Goal: Check status

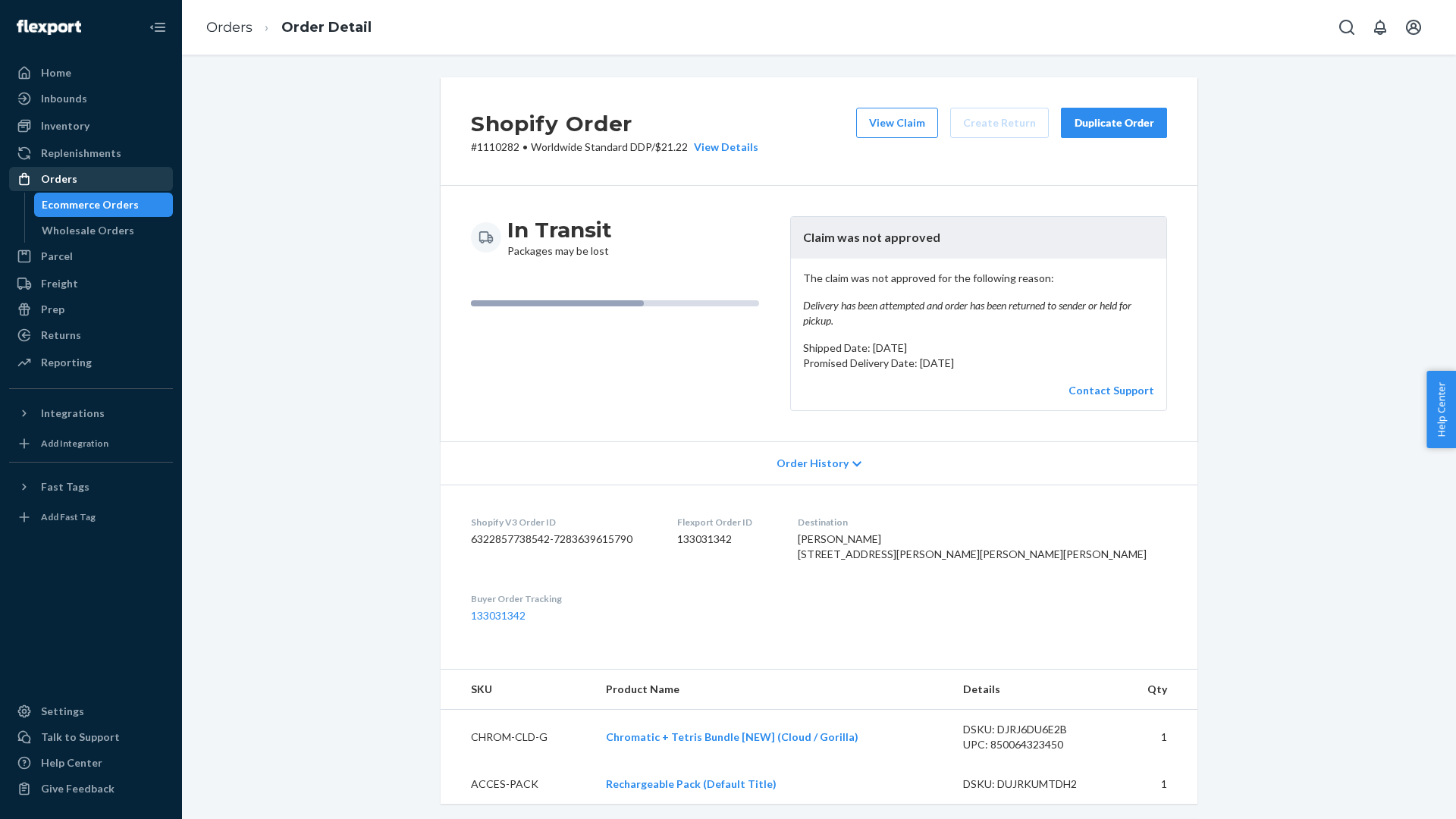
click at [96, 180] on div "Orders" at bounding box center [91, 179] width 161 height 22
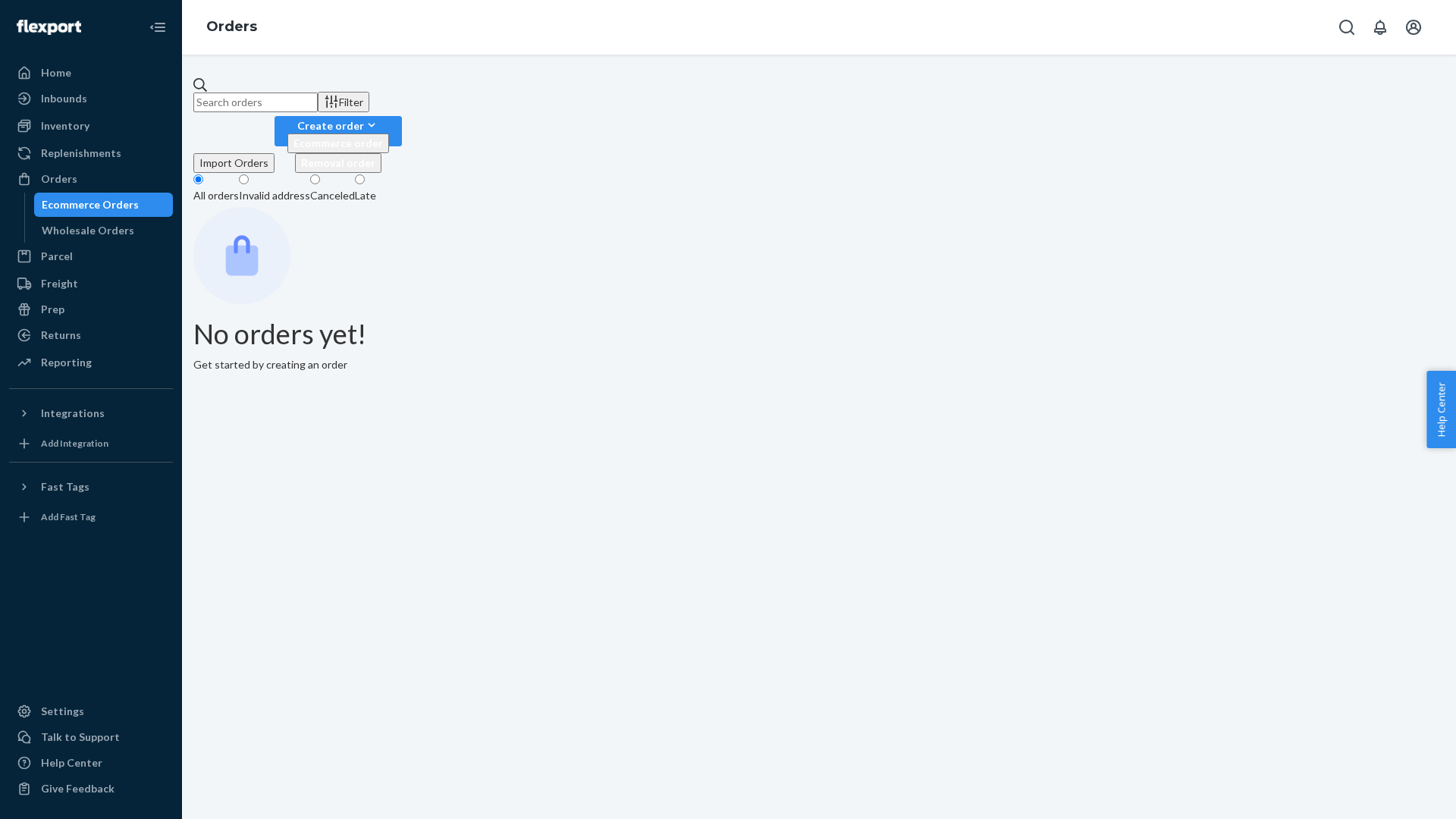
click at [318, 105] on input "text" at bounding box center [256, 102] width 124 height 20
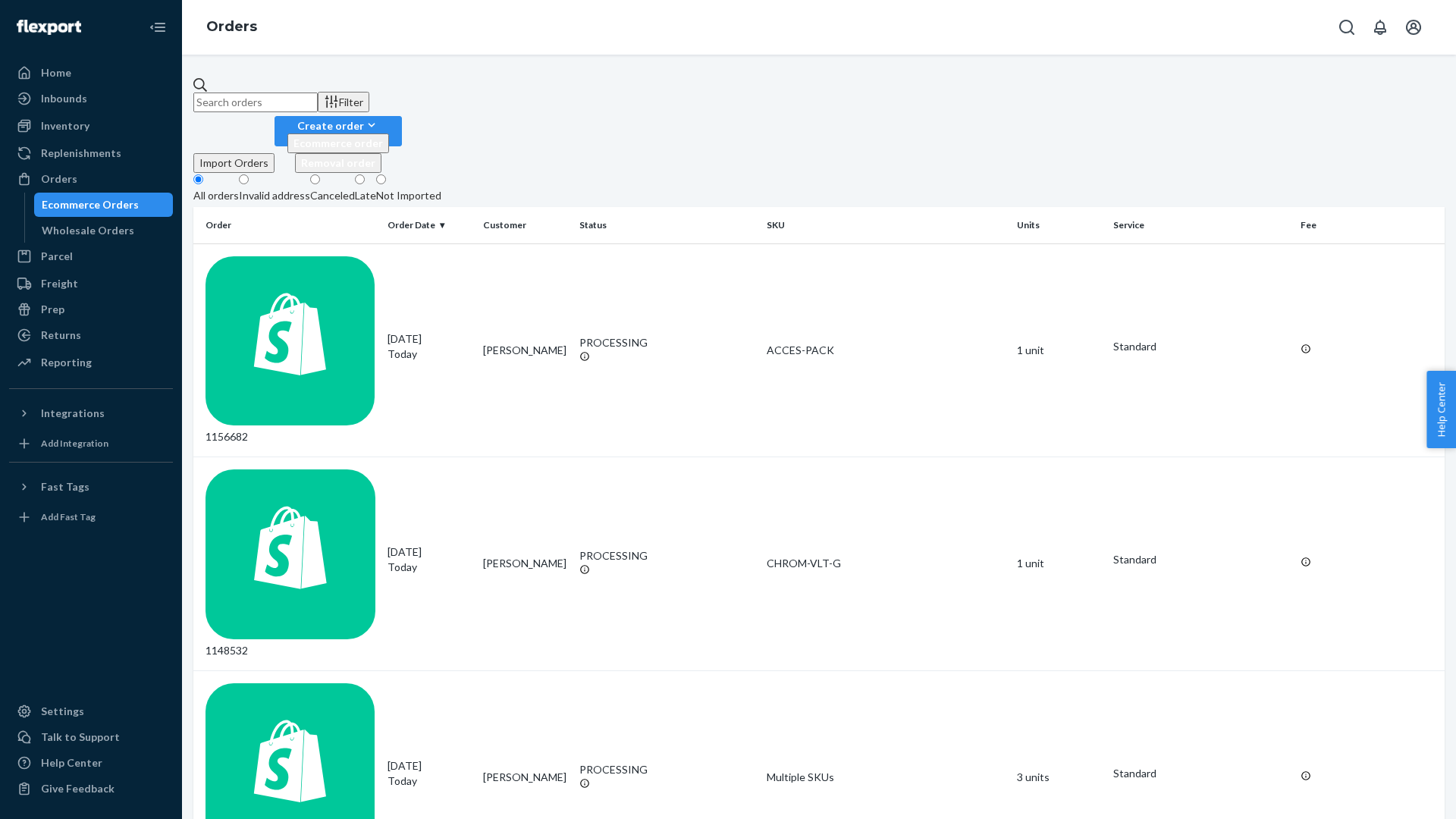
paste input "1153272"
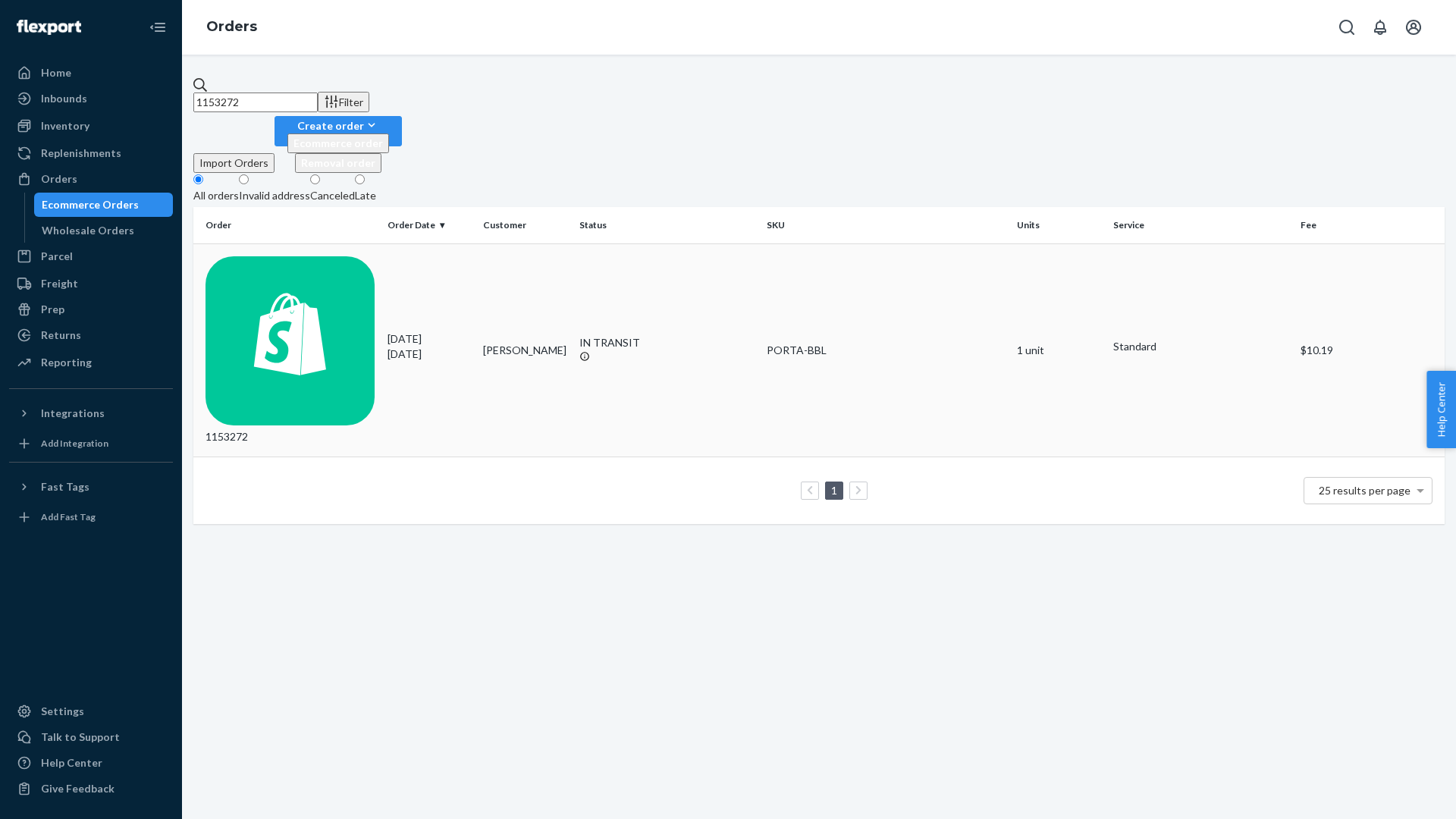
type input "1153272"
click at [347, 244] on td "1153272" at bounding box center [288, 350] width 188 height 213
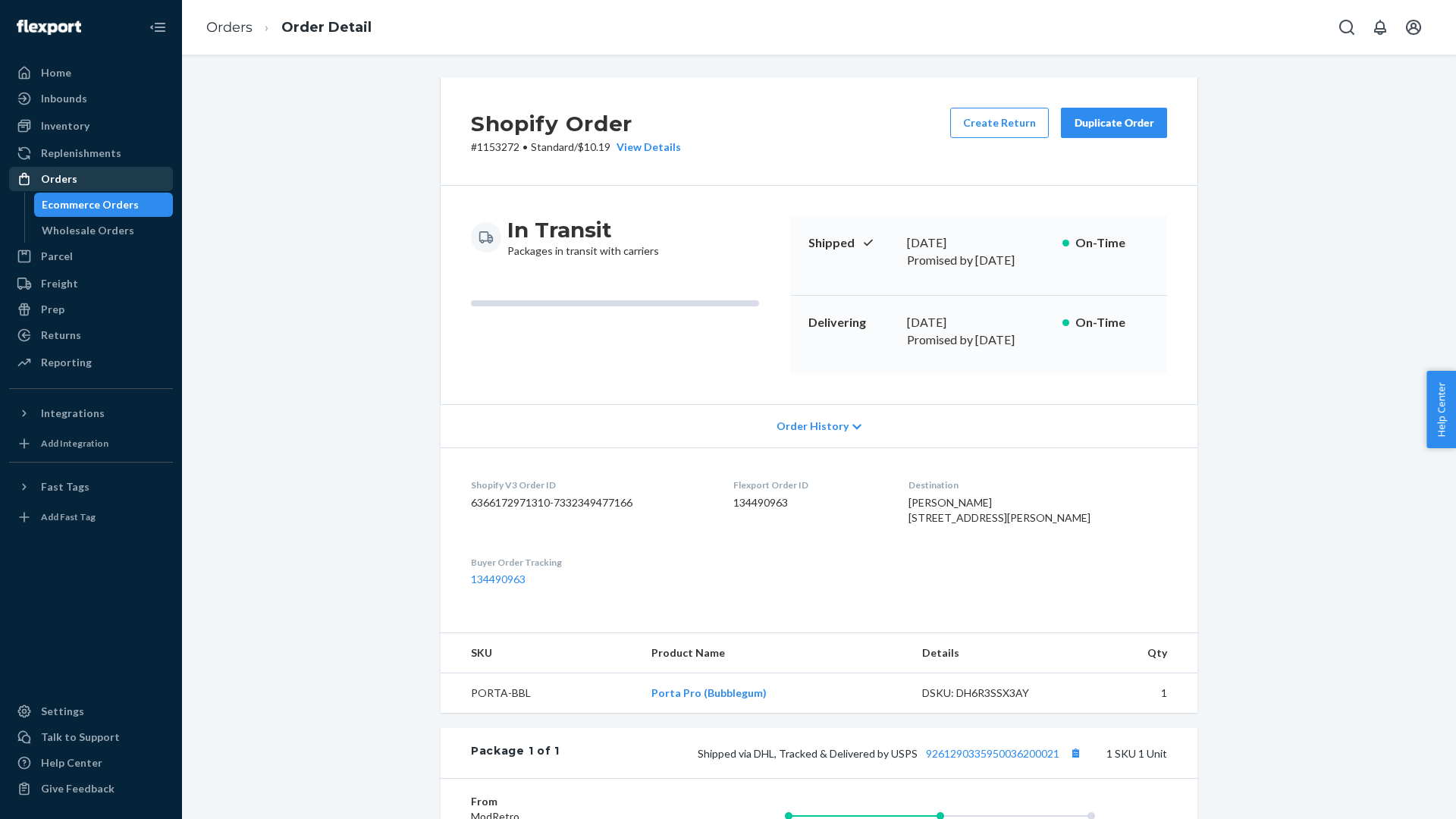
click at [85, 180] on div "Orders" at bounding box center [91, 179] width 161 height 22
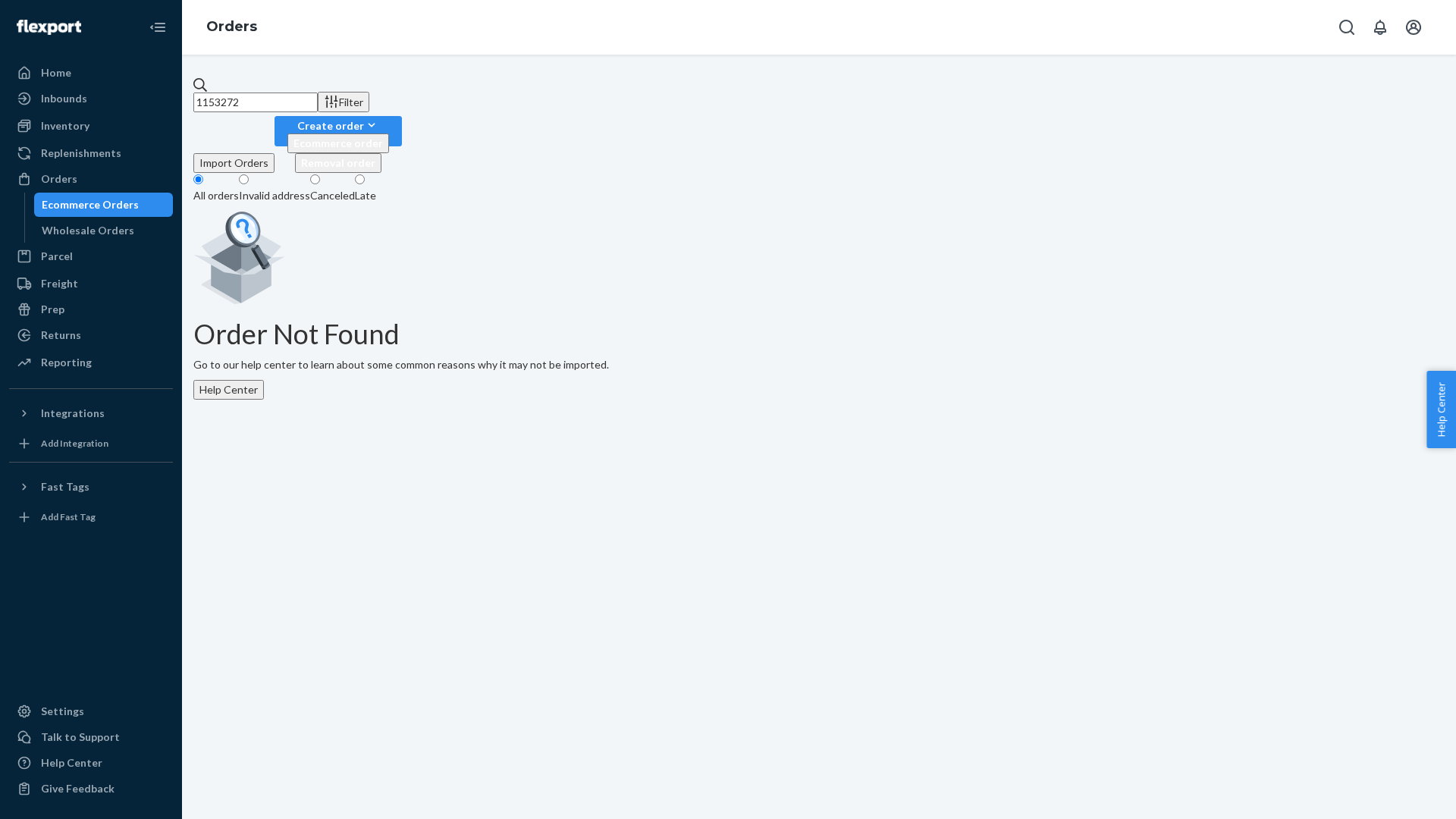
drag, startPoint x: 366, startPoint y: 94, endPoint x: 176, endPoint y: 93, distance: 190.0
click at [176, 93] on div "Home Inbounds Shipping Plans Problems Inventory Products Replenishments Orders …" at bounding box center [728, 410] width 1456 height 819
paste input "34614969"
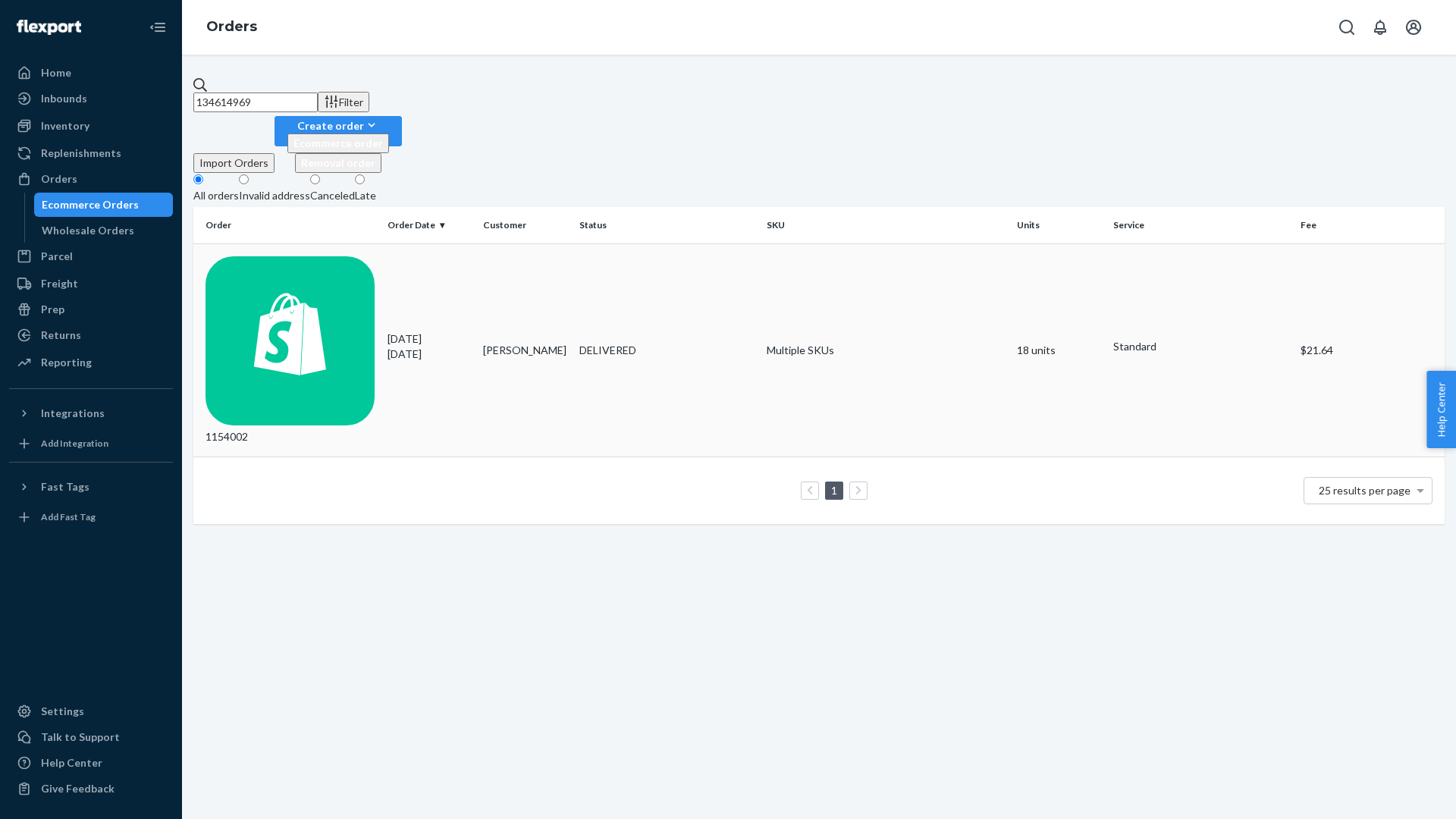
type input "134614969"
click at [334, 257] on div "1154002" at bounding box center [290, 351] width 170 height 189
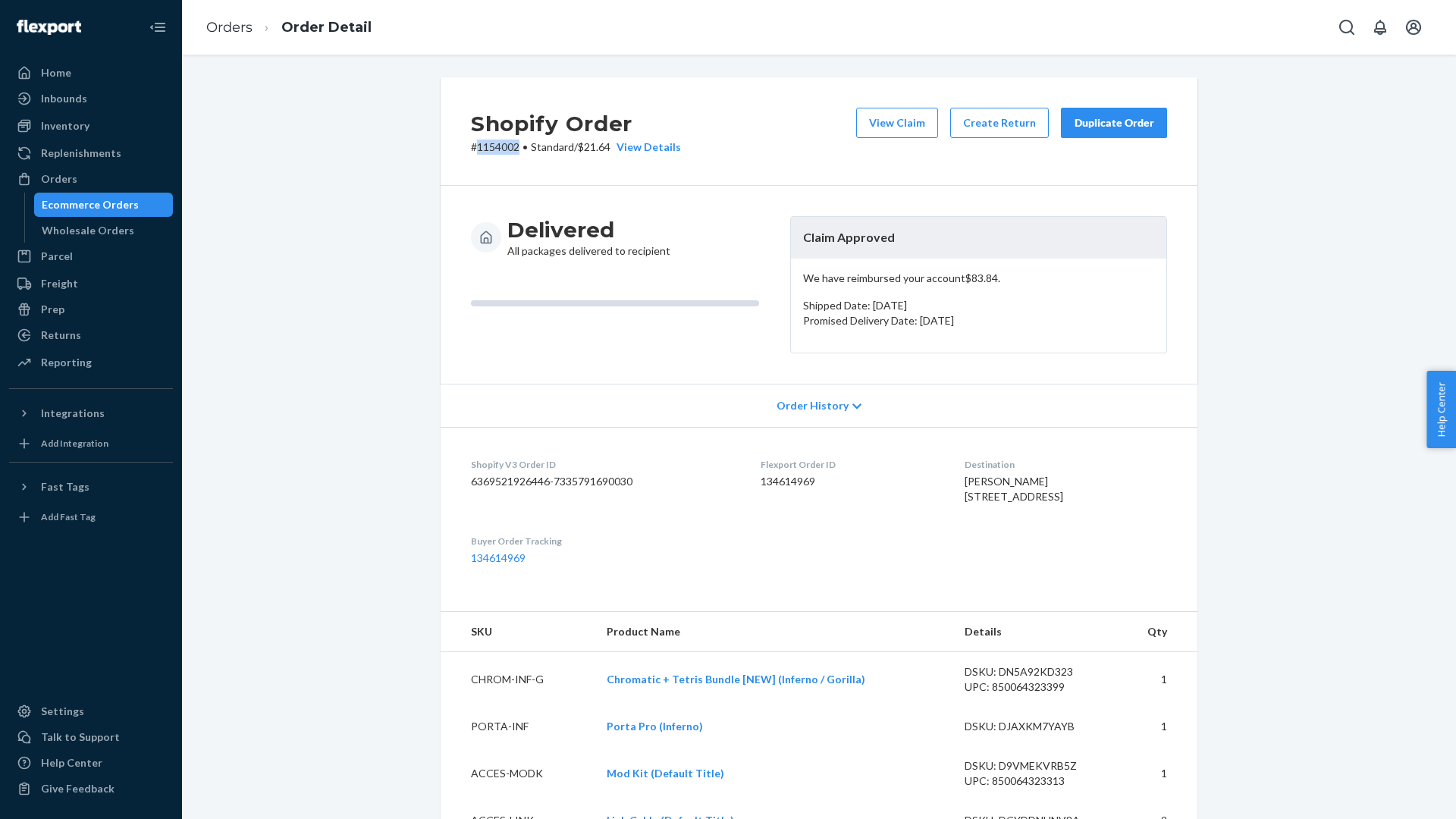
drag, startPoint x: 518, startPoint y: 145, endPoint x: 475, endPoint y: 144, distance: 43.0
click at [475, 144] on p "# 1154002 • Standard / $21.64 View Details" at bounding box center [575, 147] width 210 height 16
copy p "1154002"
